Goal: Transaction & Acquisition: Book appointment/travel/reservation

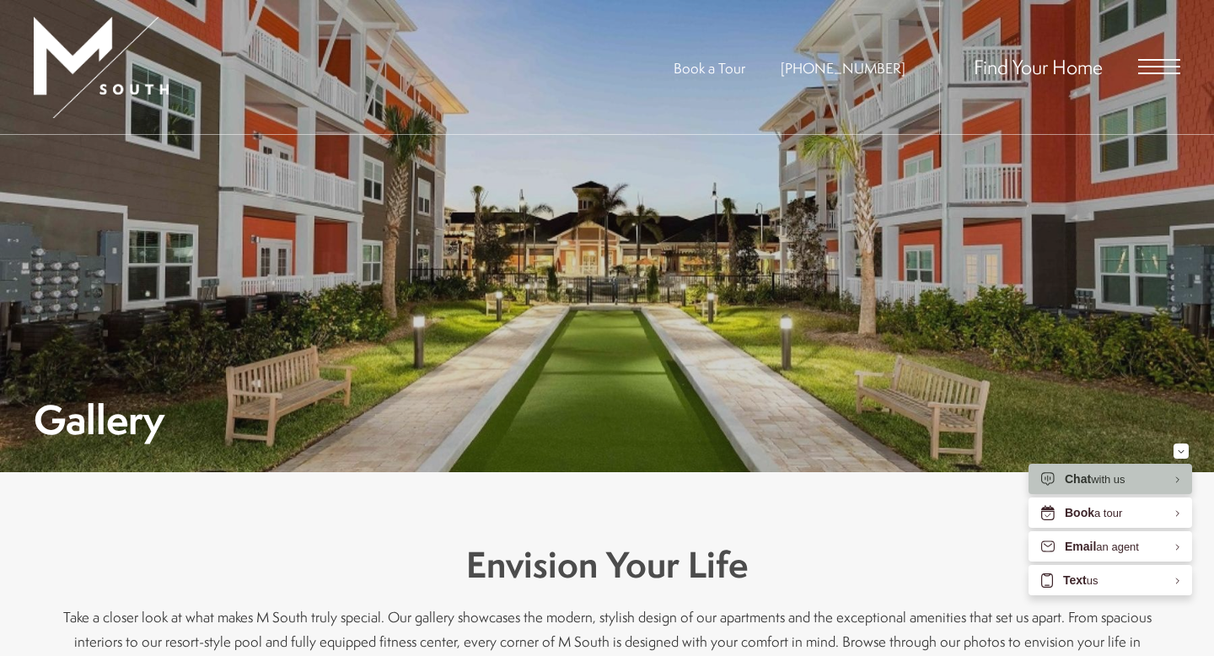
click at [1152, 72] on span "Open Menu" at bounding box center [1159, 66] width 42 height 15
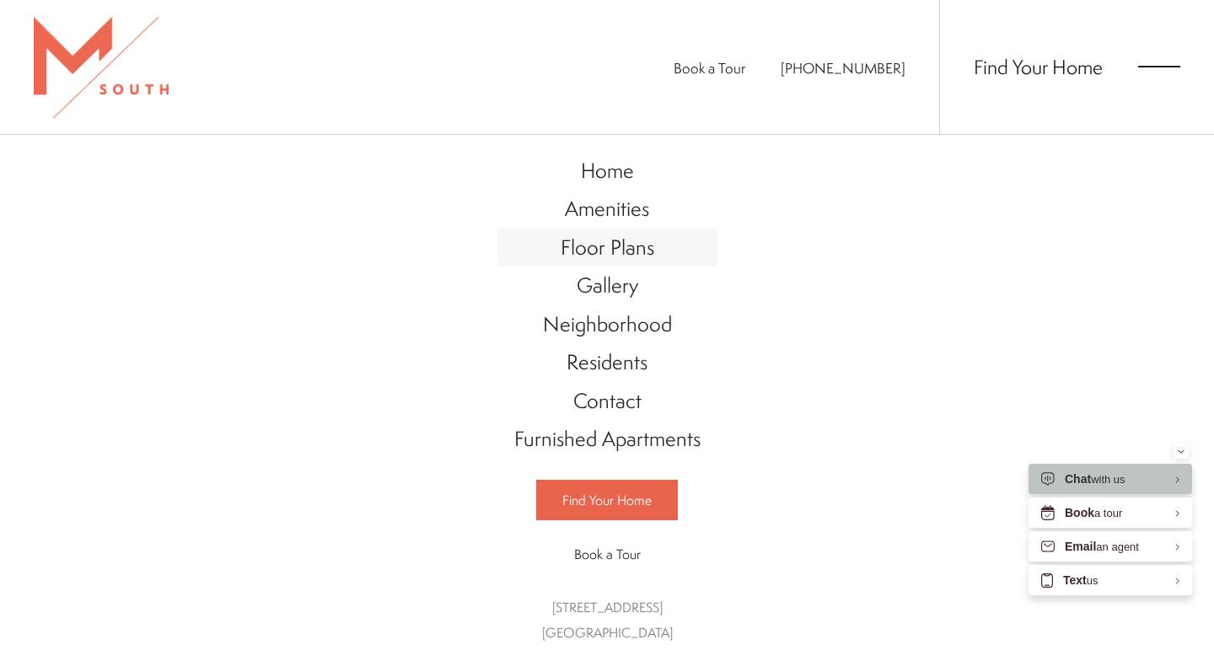
click at [611, 261] on link "Floor Plans" at bounding box center [608, 248] width 220 height 39
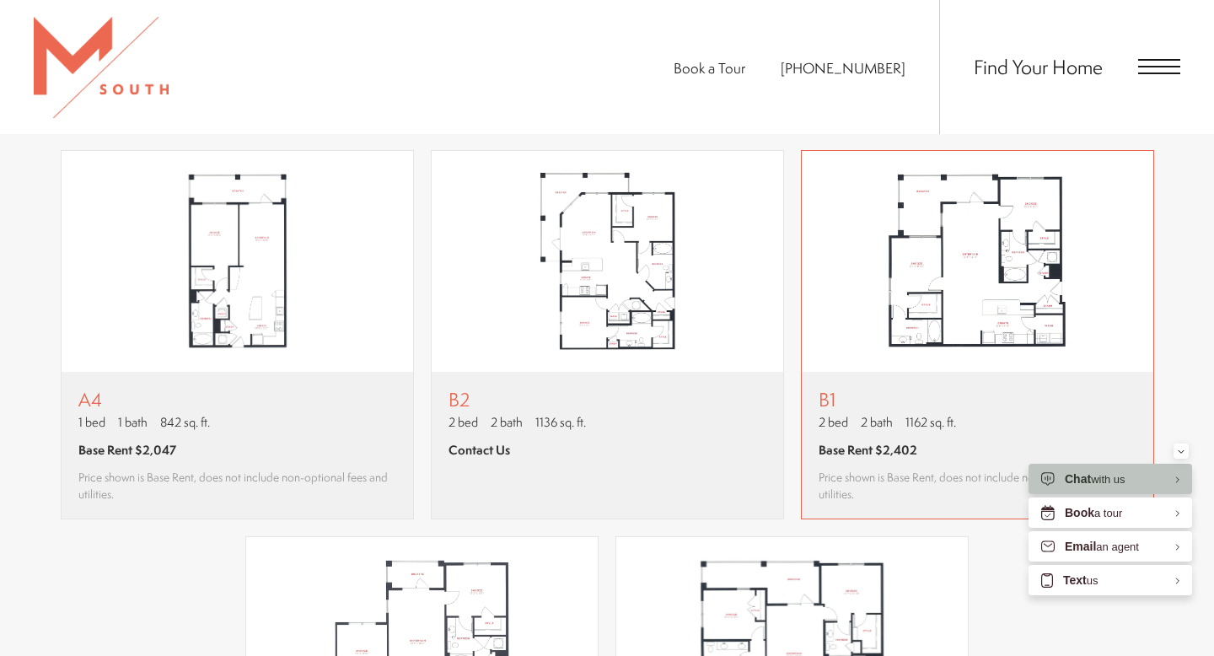
scroll to position [1504, 0]
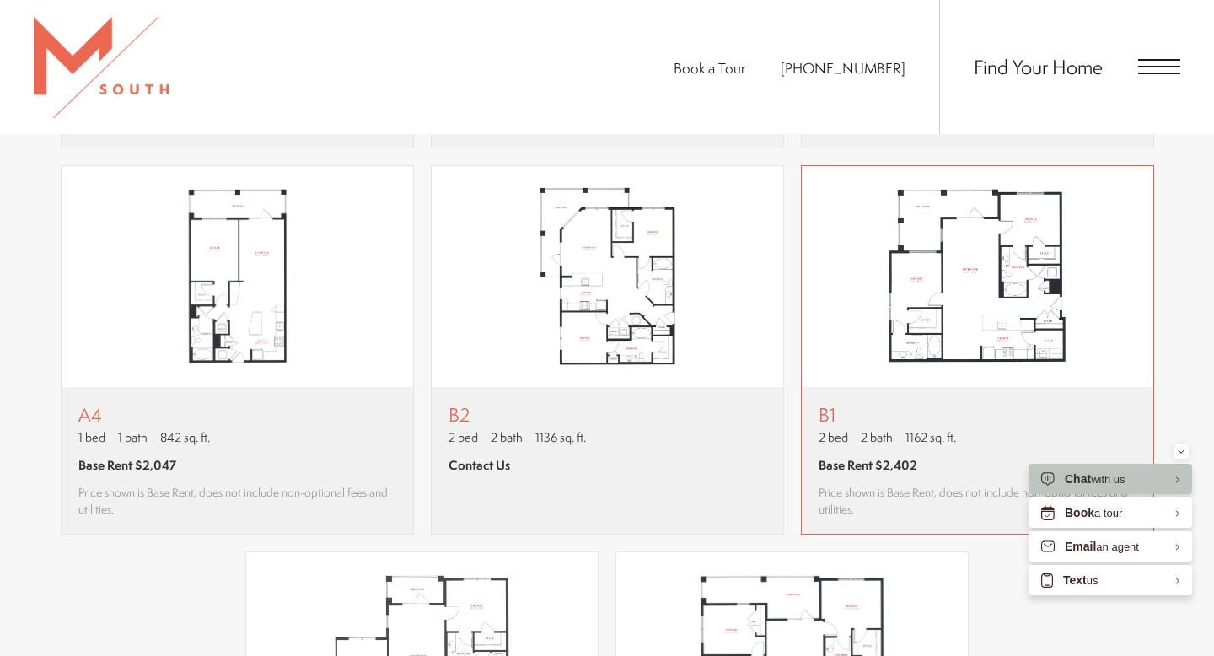
click at [992, 286] on img "View floor plan B1" at bounding box center [978, 276] width 352 height 221
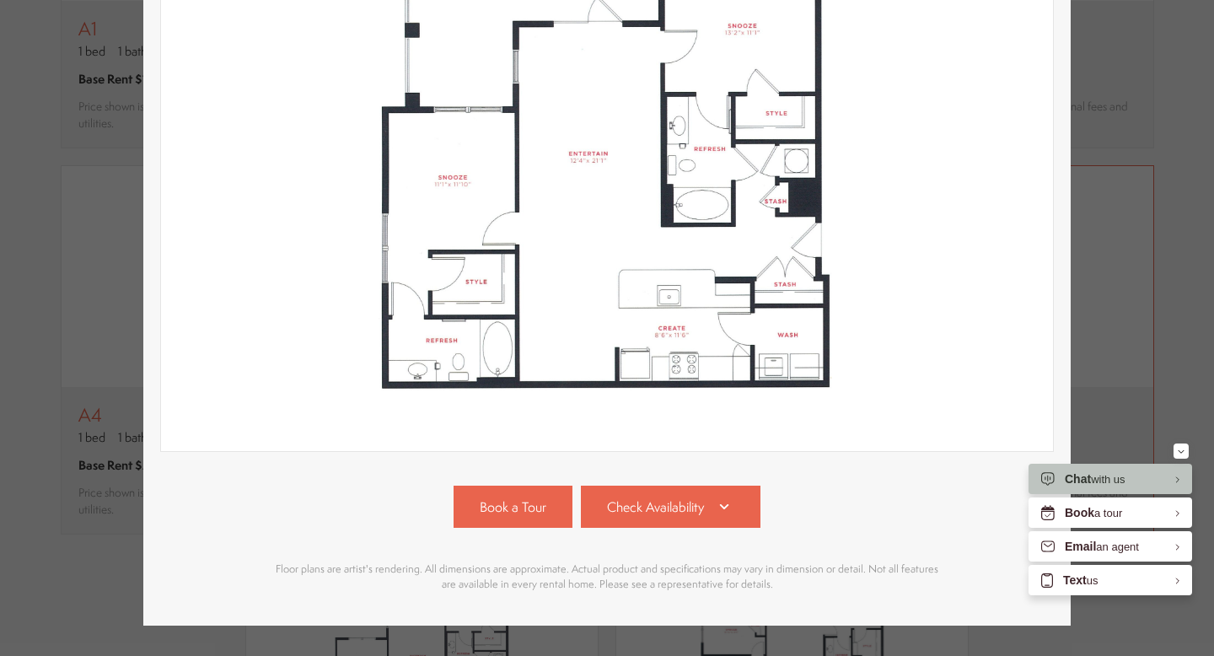
scroll to position [335, 0]
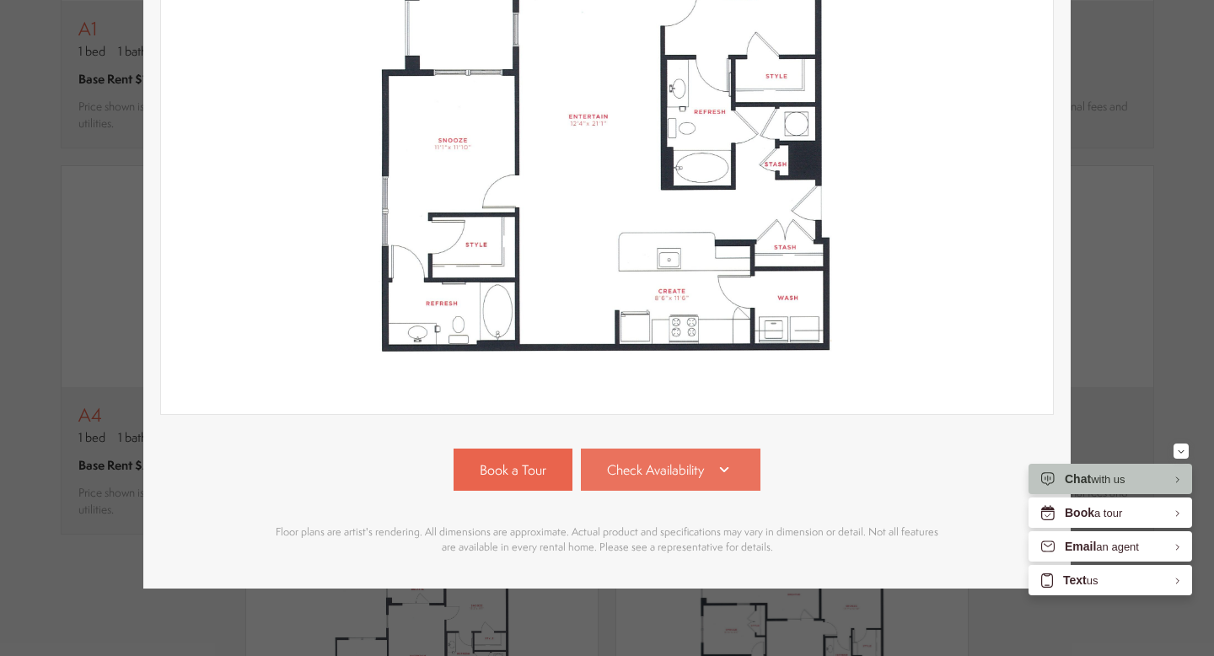
click at [729, 473] on icon at bounding box center [724, 470] width 20 height 20
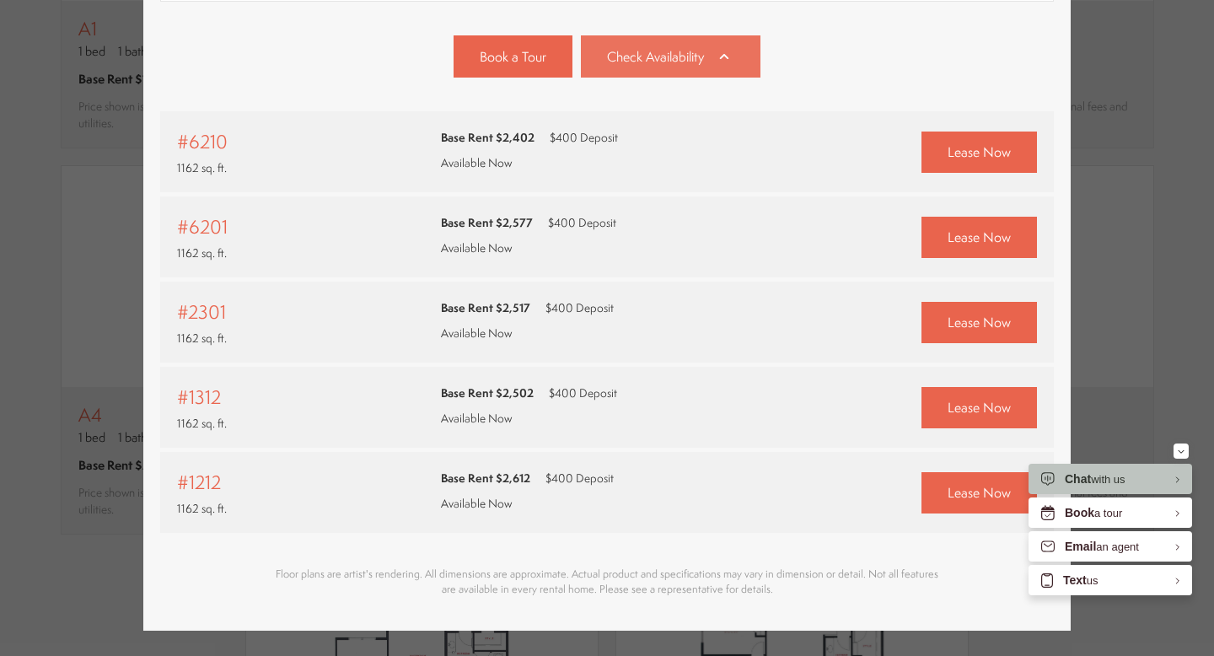
scroll to position [790, 0]
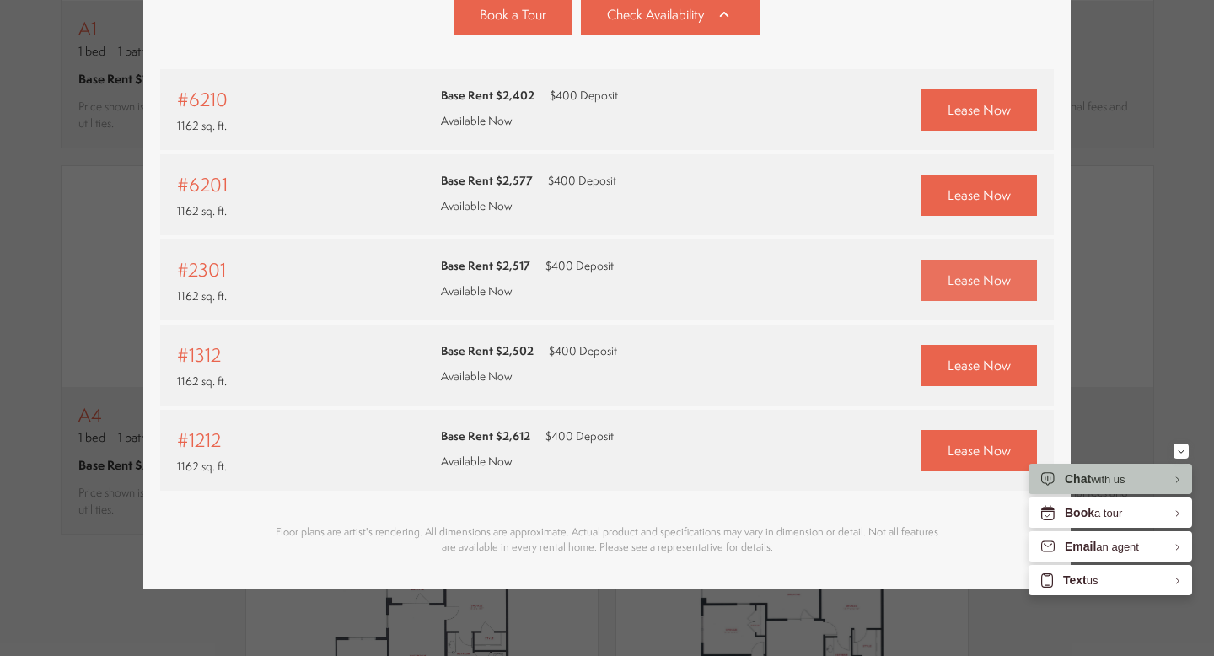
click at [980, 288] on span "Lease Now" at bounding box center [979, 280] width 63 height 19
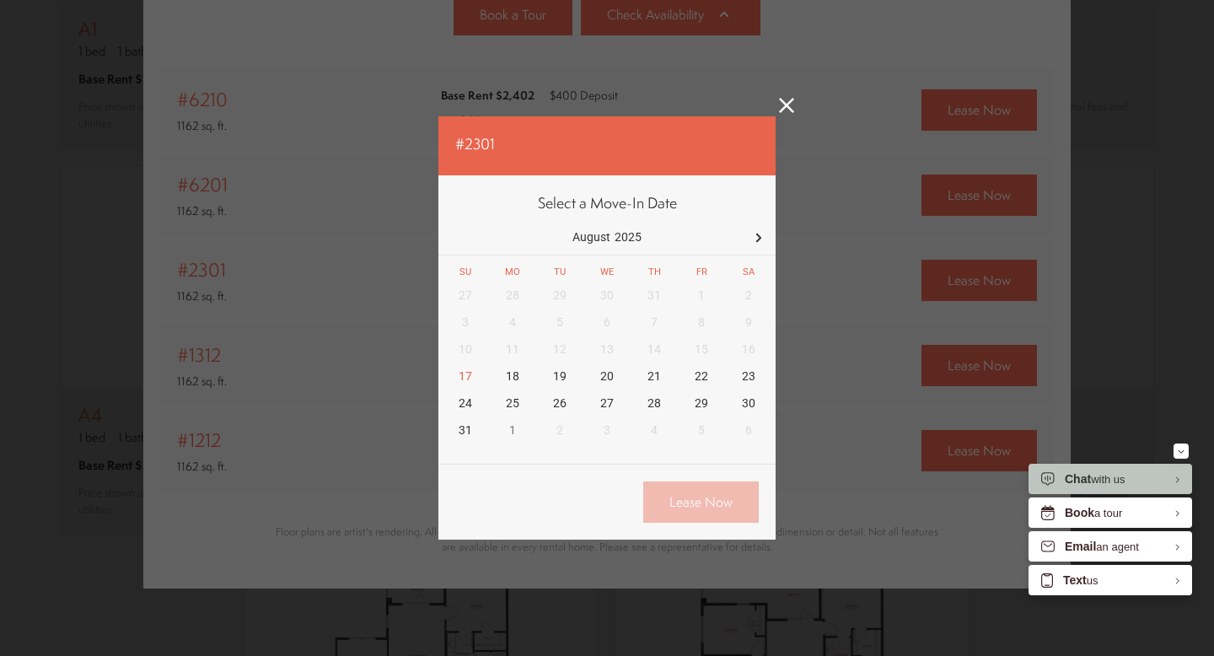
click at [788, 110] on icon at bounding box center [786, 105] width 15 height 15
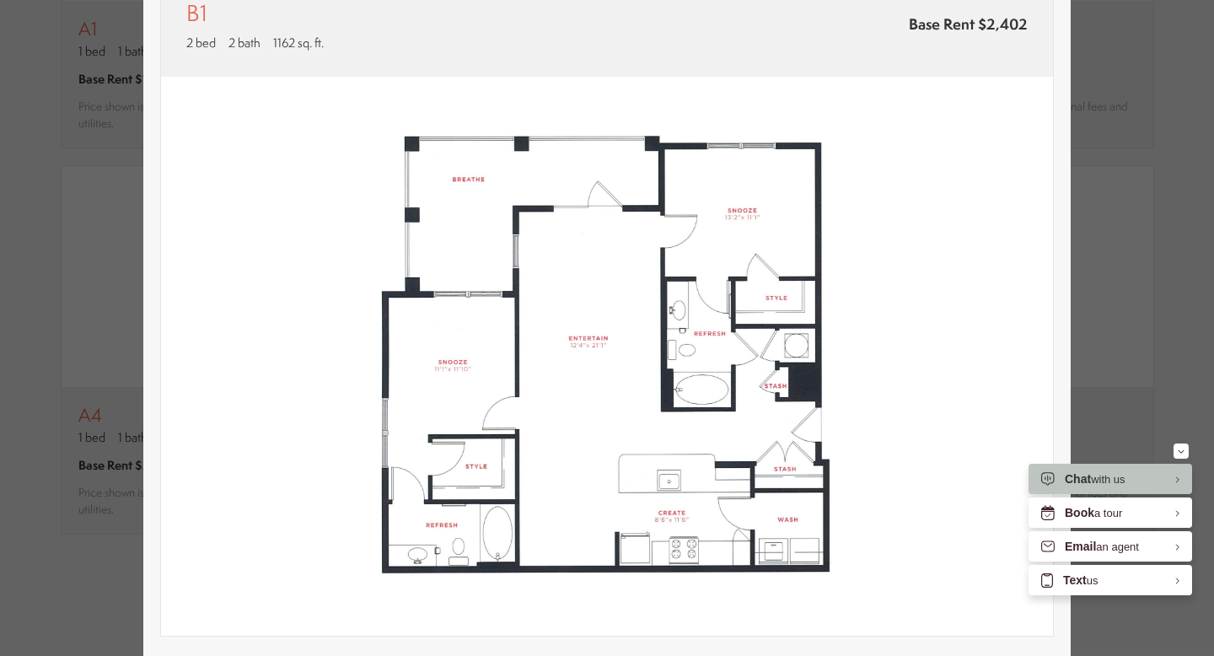
scroll to position [126, 0]
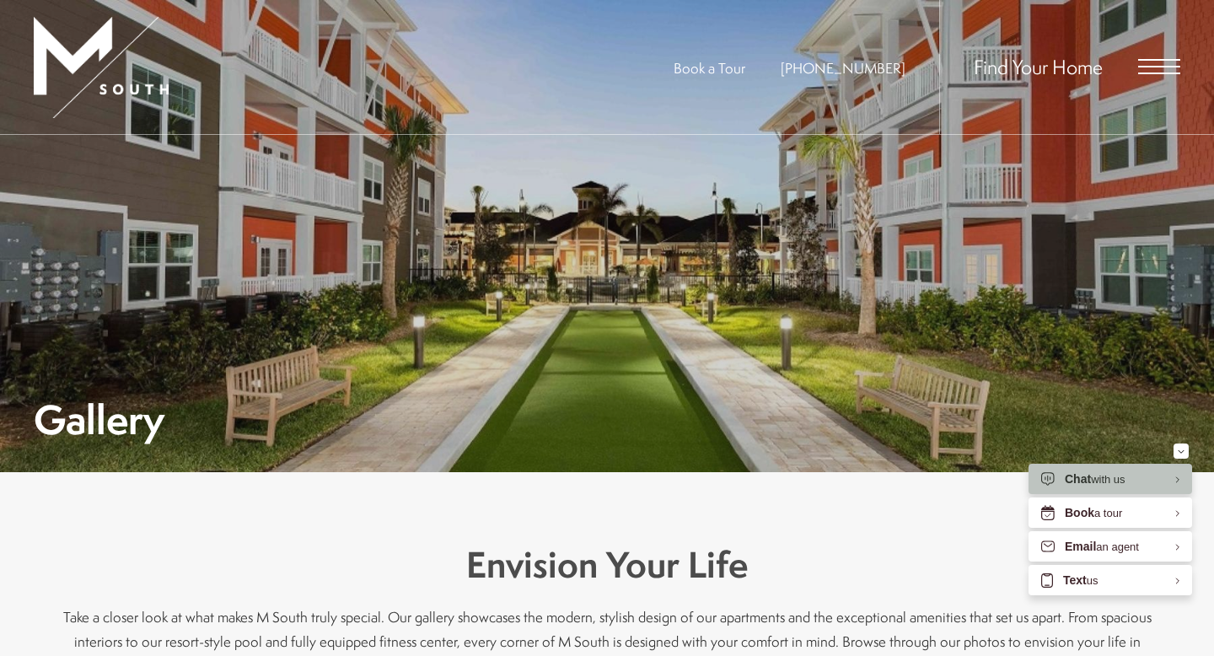
click at [1156, 67] on span "Open Menu" at bounding box center [1159, 67] width 42 height 2
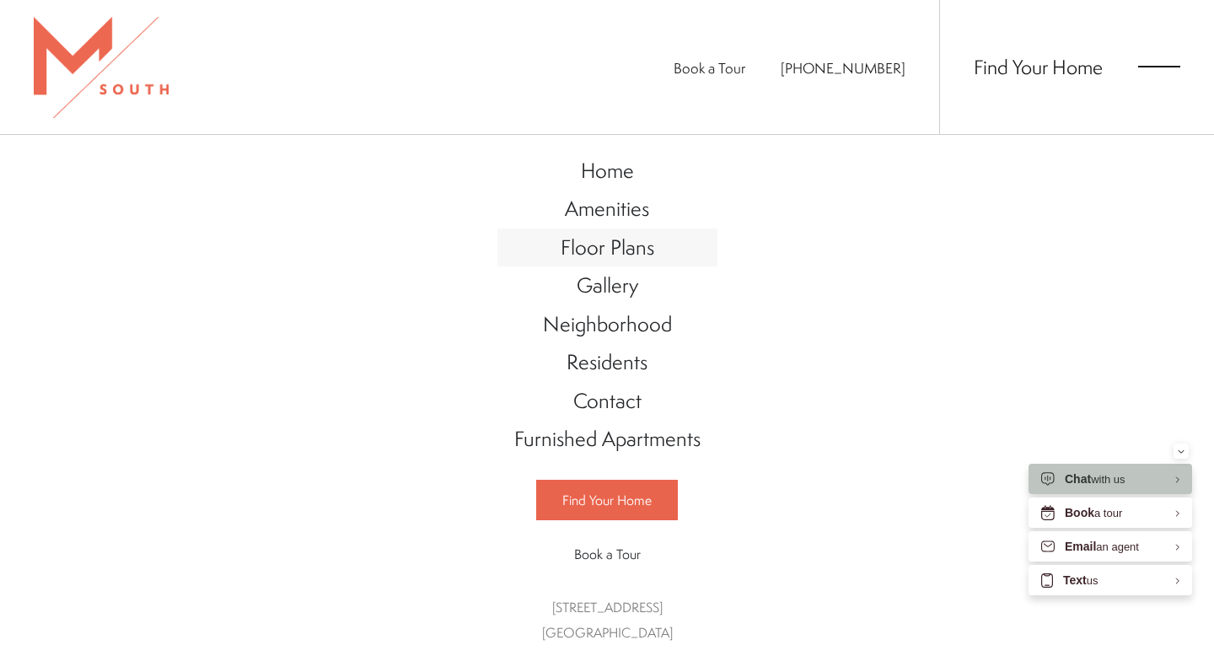
click at [625, 250] on span "Floor Plans" at bounding box center [608, 247] width 94 height 29
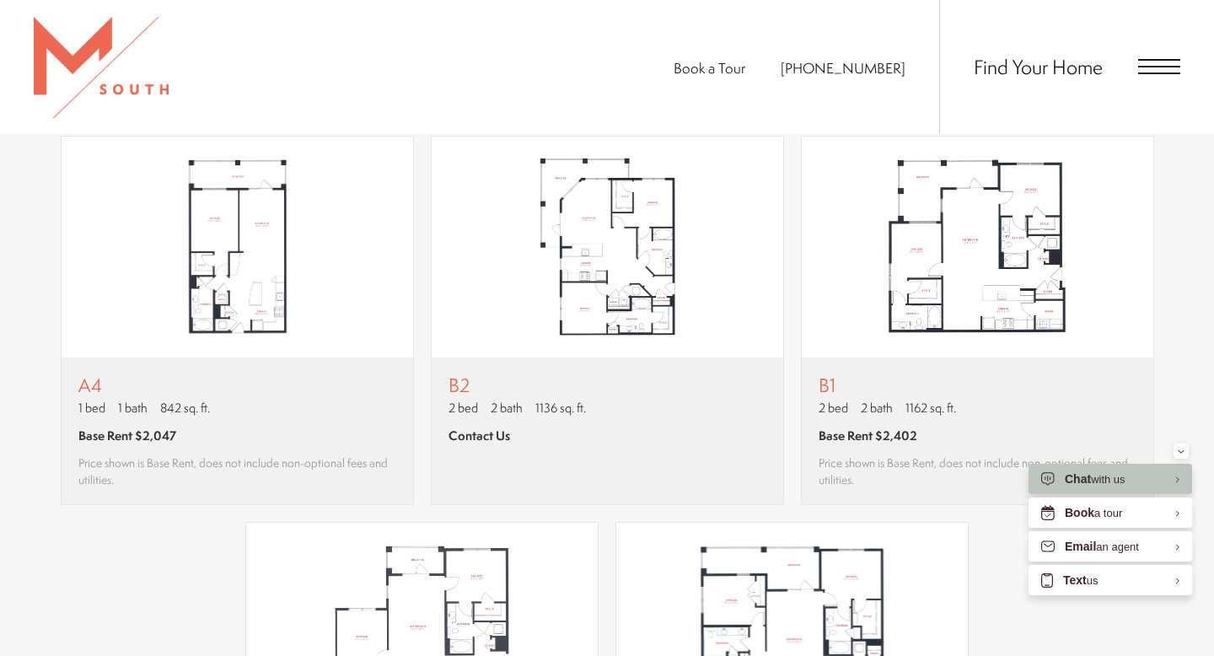
scroll to position [1534, 0]
click at [980, 256] on img "View floor plan B1" at bounding box center [978, 246] width 352 height 221
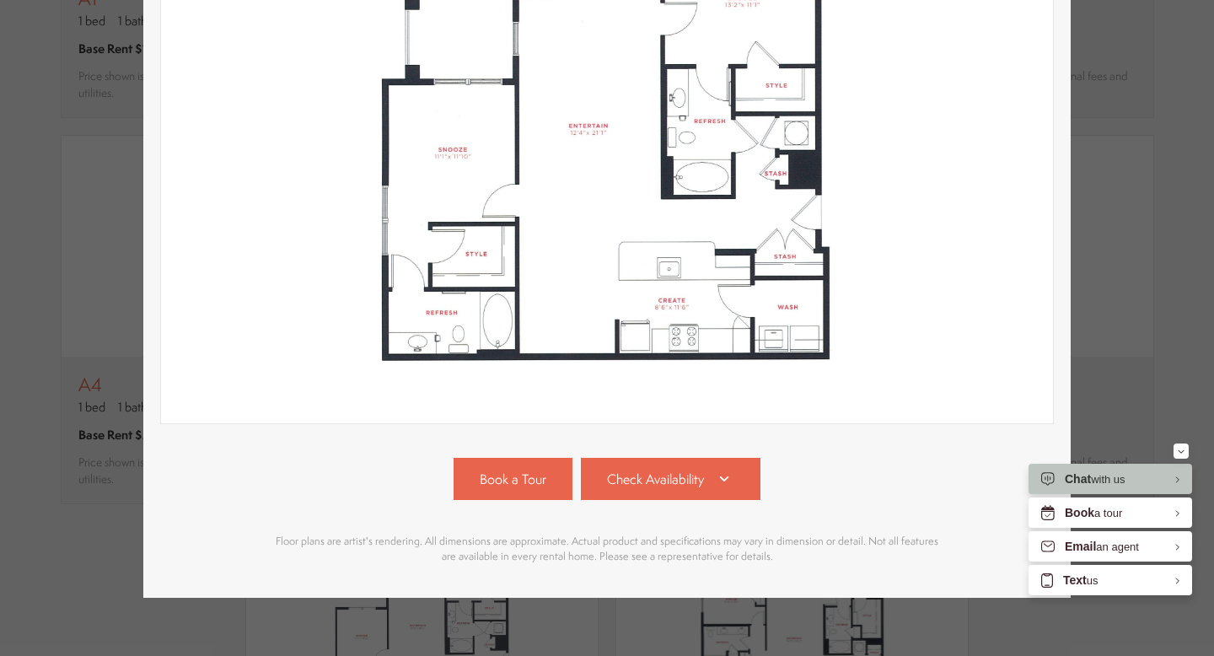
scroll to position [335, 0]
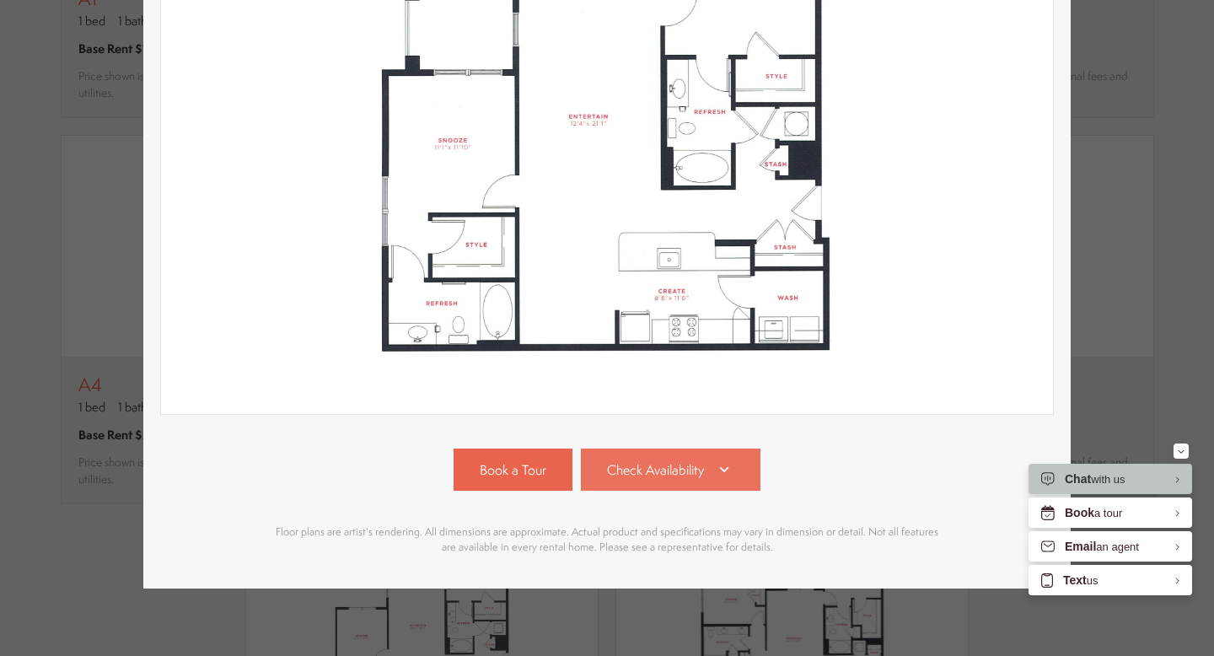
click at [709, 476] on link "Check Availability" at bounding box center [671, 470] width 180 height 42
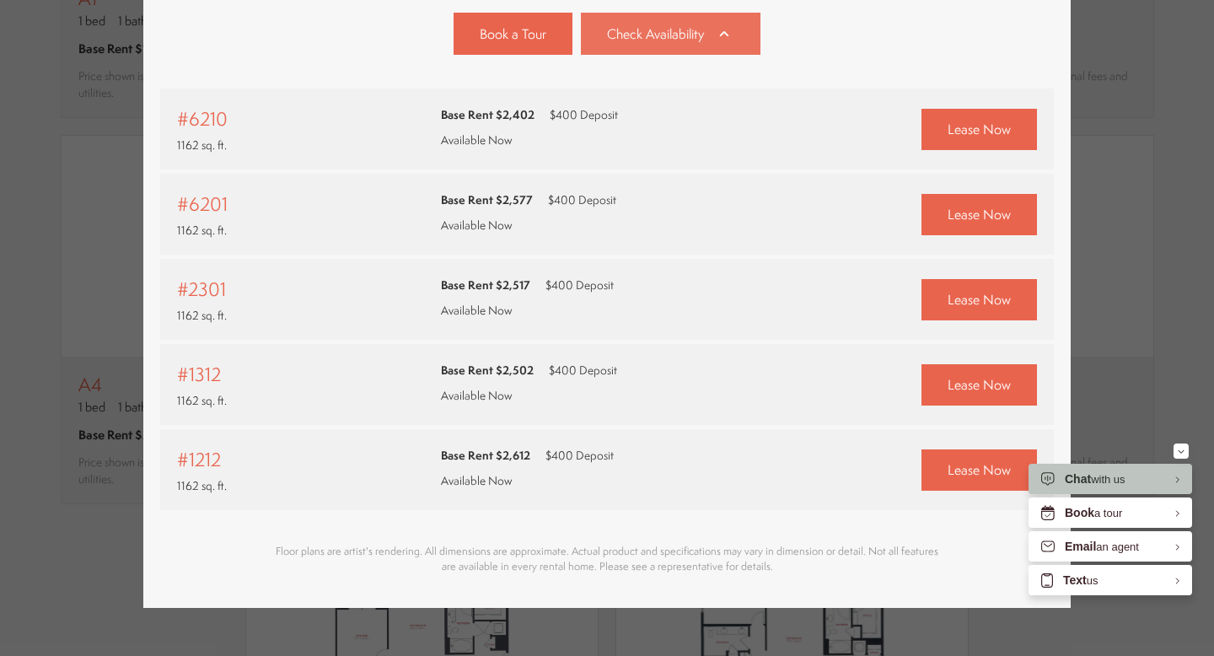
scroll to position [790, 0]
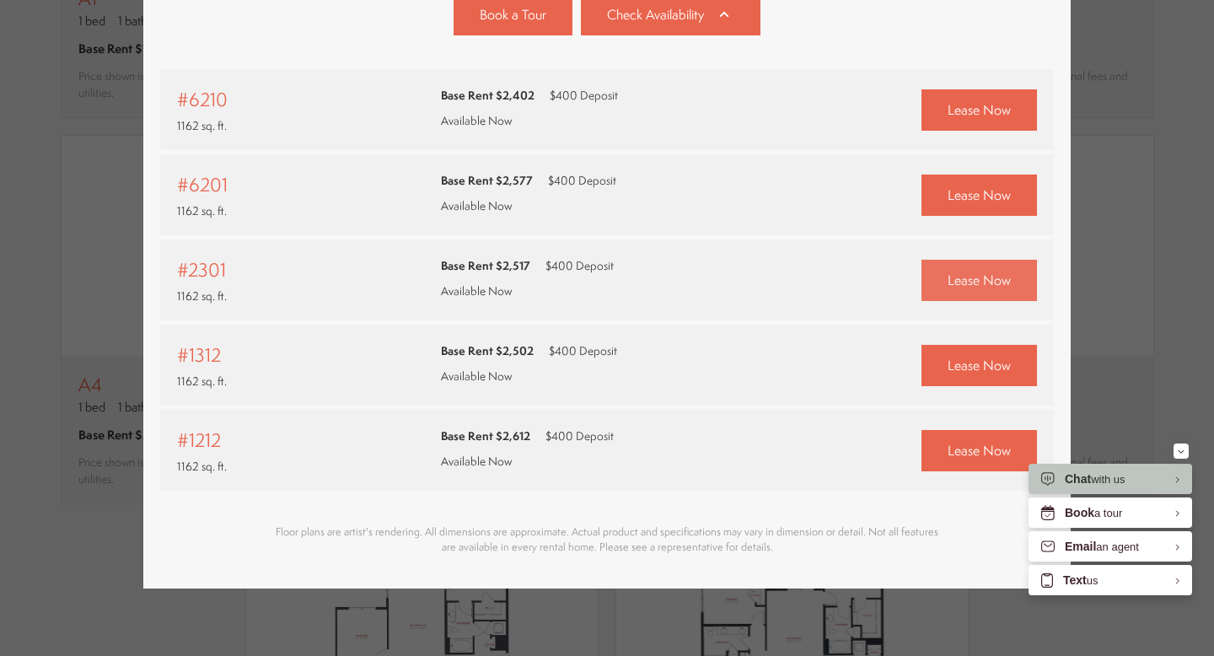
click at [996, 282] on span "Lease Now" at bounding box center [979, 280] width 63 height 19
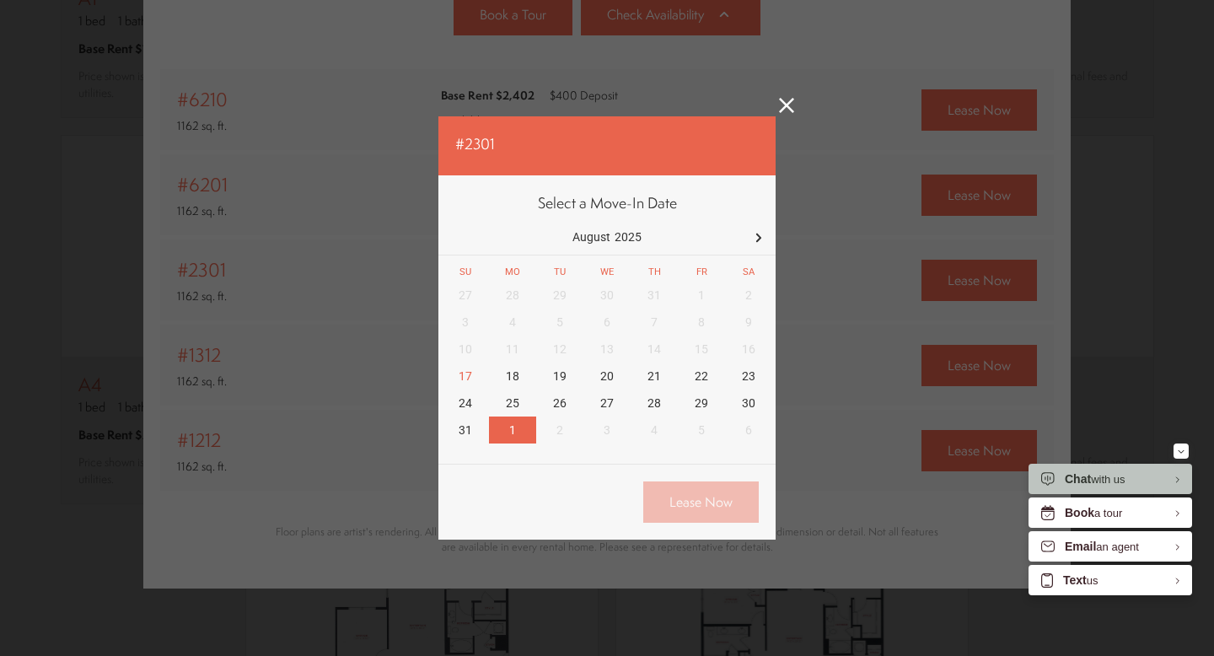
click at [516, 430] on div "1" at bounding box center [512, 430] width 47 height 27
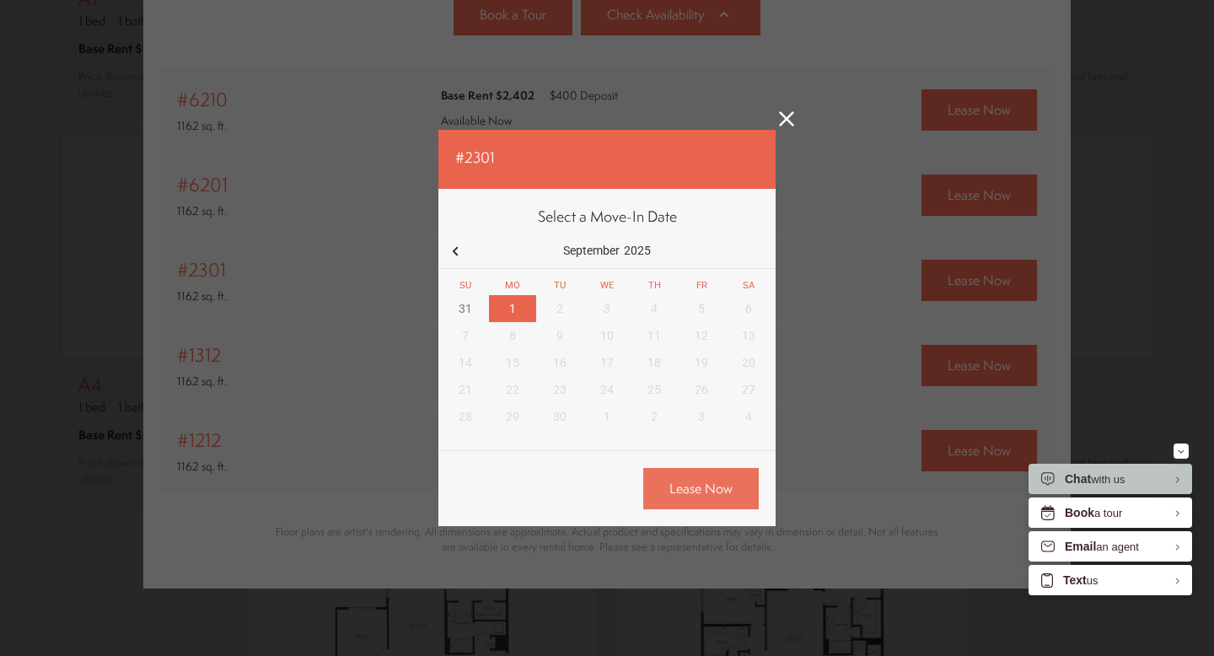
click at [713, 495] on link "Lease Now" at bounding box center [701, 488] width 116 height 41
